Goal: Task Accomplishment & Management: Manage account settings

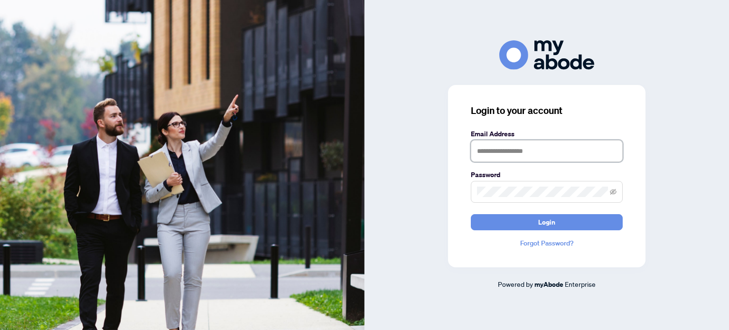
click at [494, 155] on input "text" at bounding box center [547, 151] width 152 height 22
type input "**********"
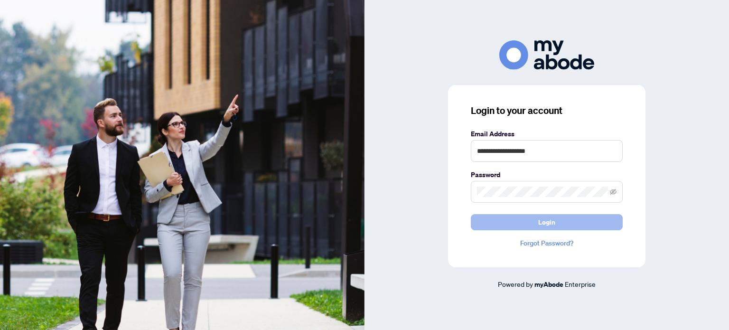
click at [539, 217] on span "Login" at bounding box center [546, 222] width 17 height 15
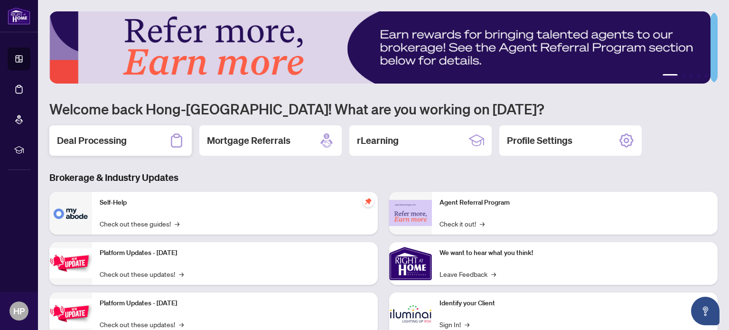
click at [104, 141] on h2 "Deal Processing" at bounding box center [92, 140] width 70 height 13
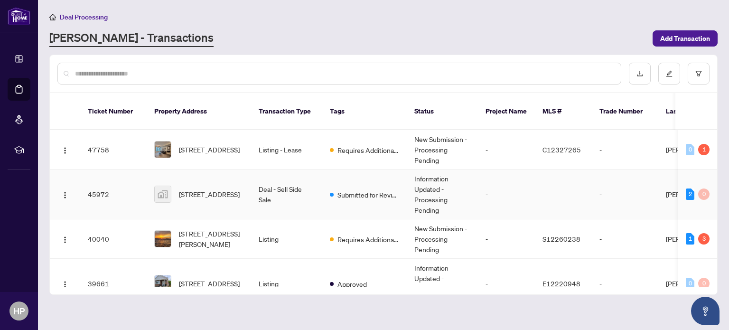
click at [289, 179] on td "Deal - Sell Side Sale" at bounding box center [286, 194] width 71 height 50
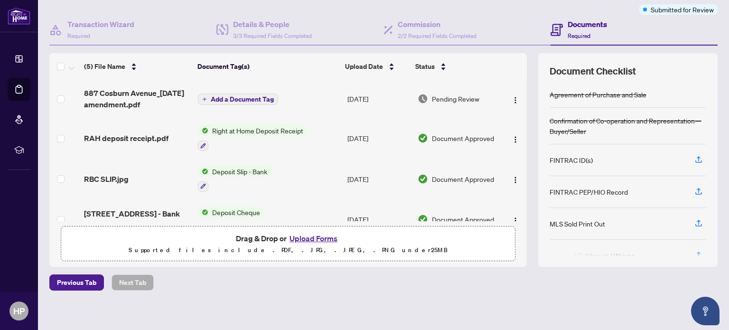
click at [237, 96] on span "Add a Document Tag" at bounding box center [242, 99] width 63 height 7
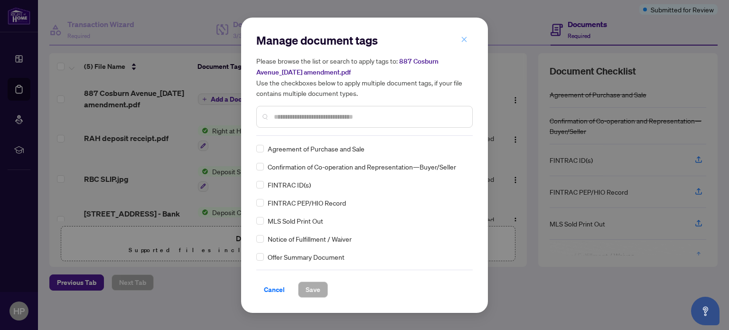
click at [463, 39] on icon "close" at bounding box center [464, 39] width 5 height 5
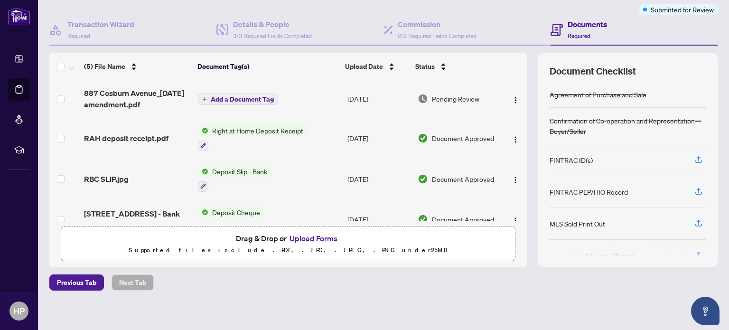
click at [302, 234] on button "Upload Forms" at bounding box center [314, 238] width 54 height 12
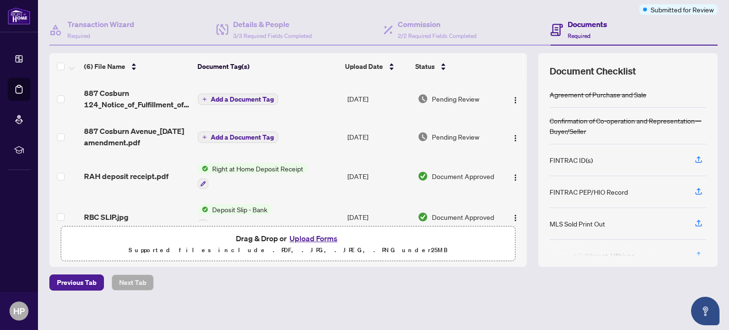
click at [268, 100] on span "Add a Document Tag" at bounding box center [242, 99] width 63 height 7
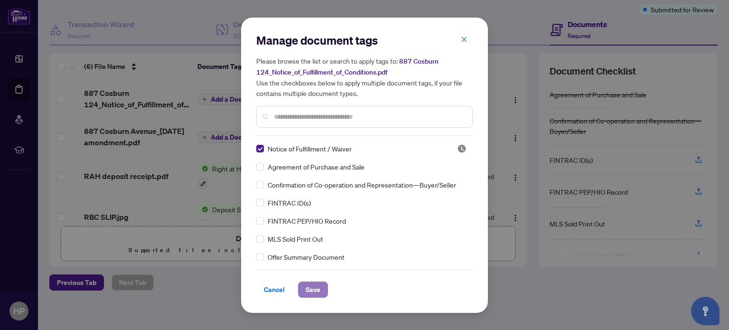
click at [313, 290] on span "Save" at bounding box center [313, 289] width 15 height 15
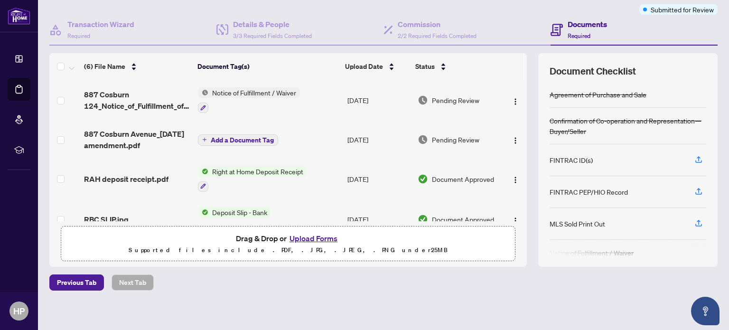
click at [254, 137] on span "Add a Document Tag" at bounding box center [242, 140] width 63 height 7
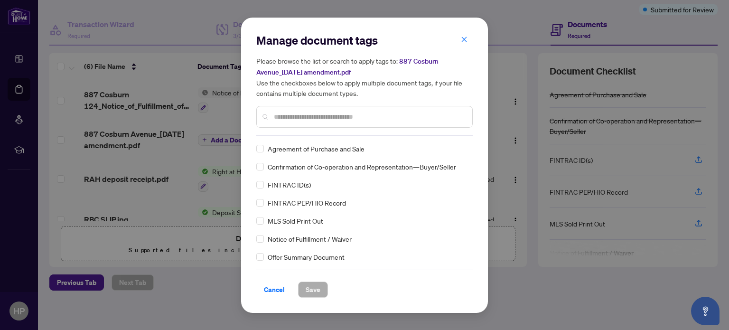
click at [387, 113] on input "text" at bounding box center [369, 117] width 191 height 10
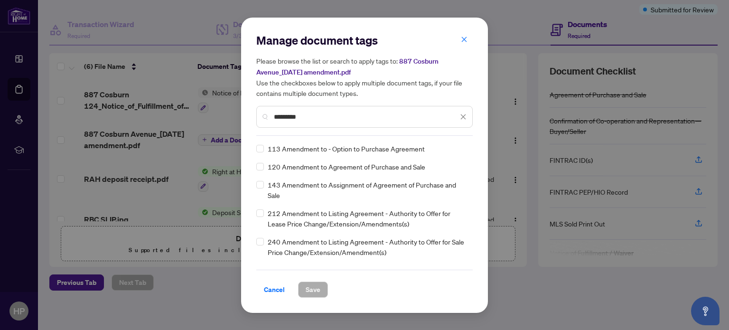
type input "*********"
click at [312, 292] on span "Save" at bounding box center [313, 289] width 15 height 15
